Goal: Communication & Community: Answer question/provide support

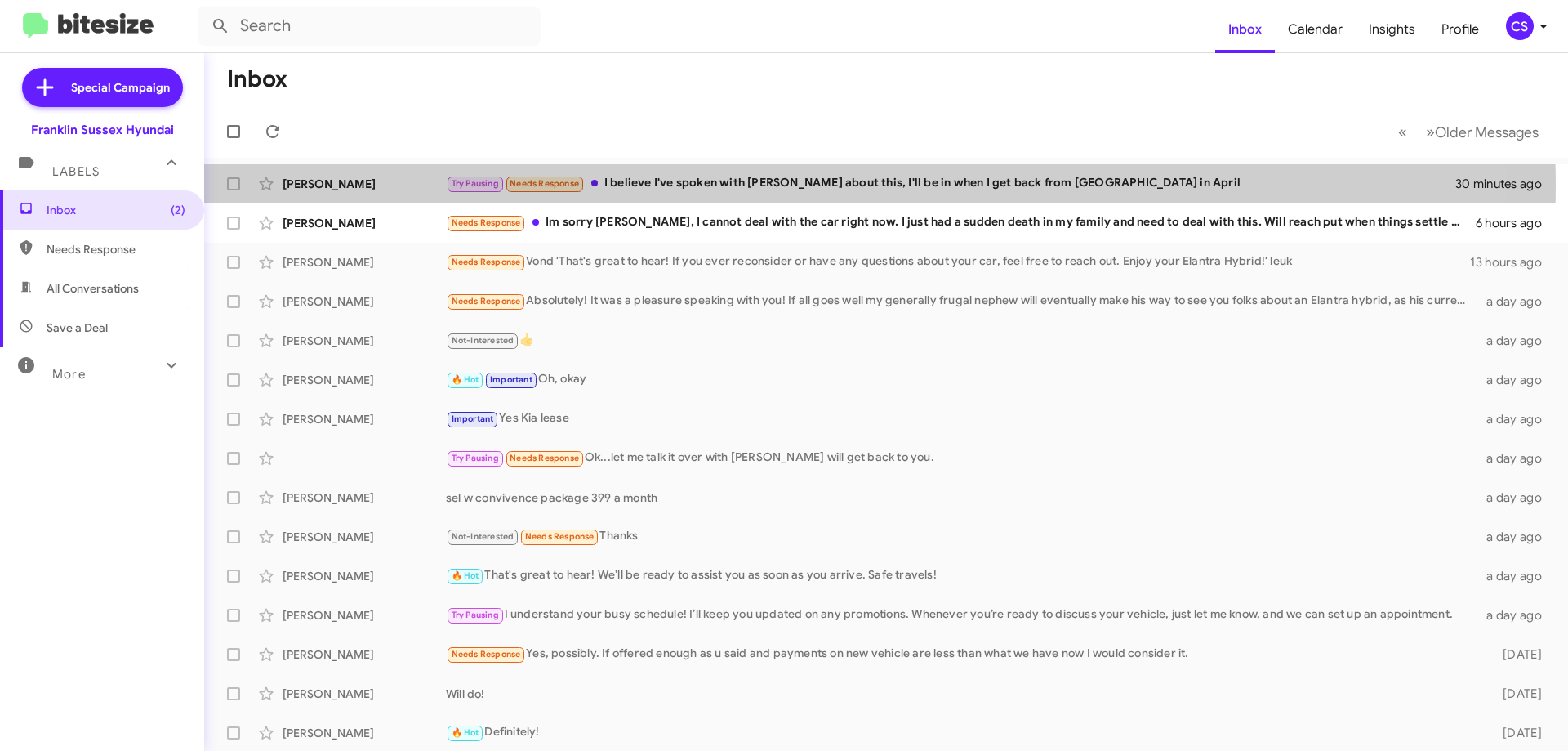
click at [701, 187] on div "Try Pausing Needs Response I believe I've spoken with [PERSON_NAME] about this,…" at bounding box center [951, 184] width 1011 height 19
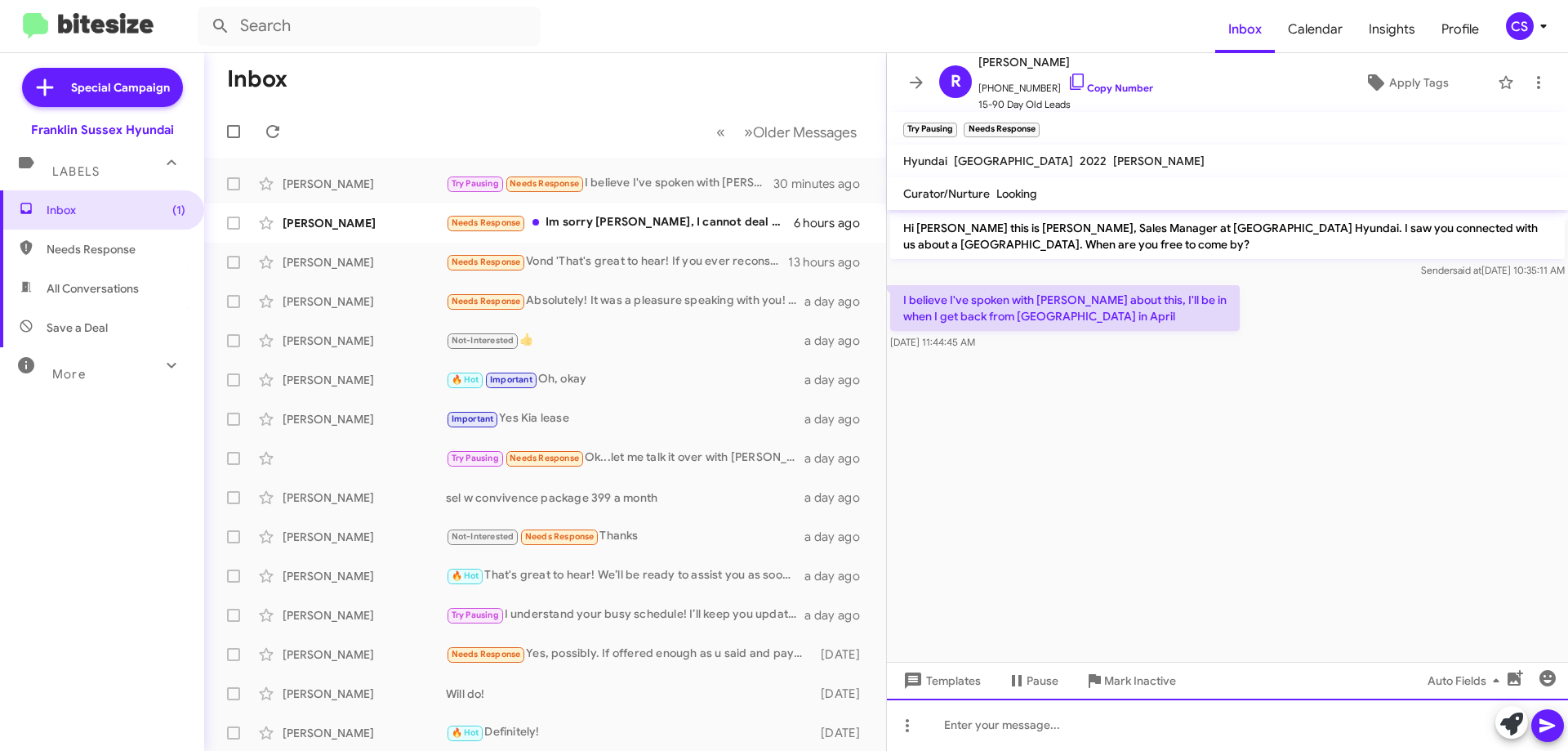
click at [1179, 720] on div at bounding box center [1228, 725] width 681 height 52
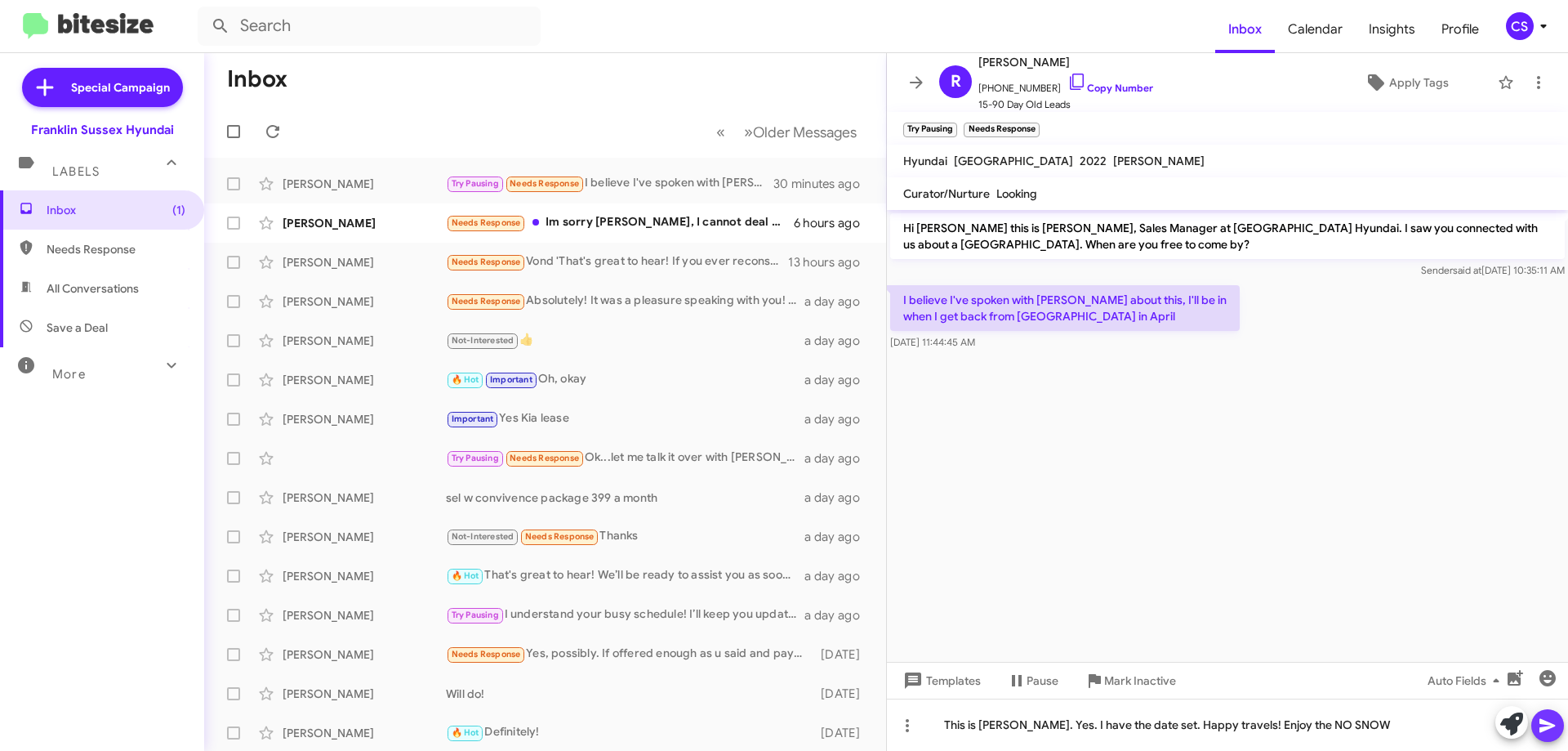
click at [1561, 718] on button at bounding box center [1547, 726] width 33 height 33
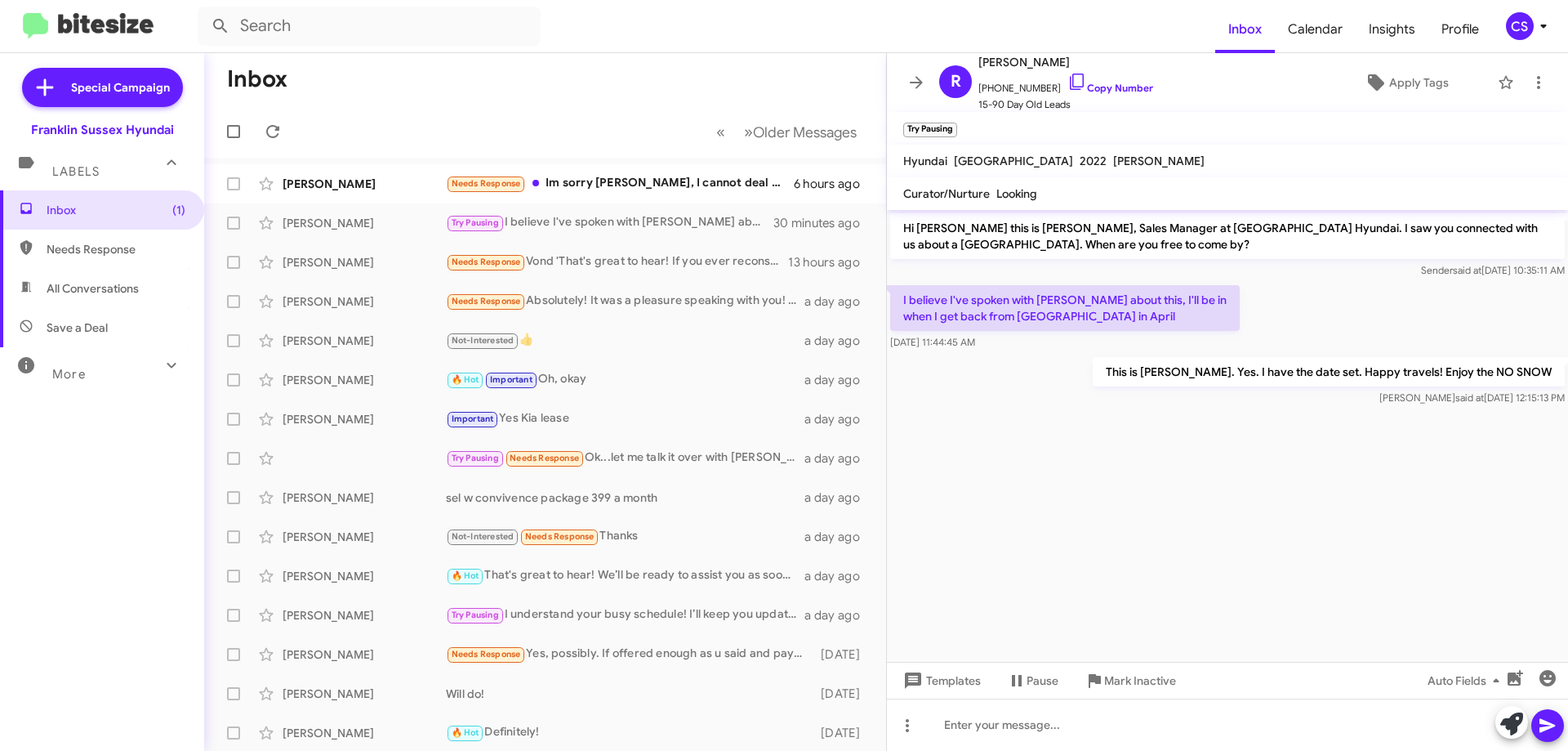
click at [1113, 679] on span "Mark Inactive" at bounding box center [1140, 680] width 72 height 29
